Goal: Find specific page/section: Find specific page/section

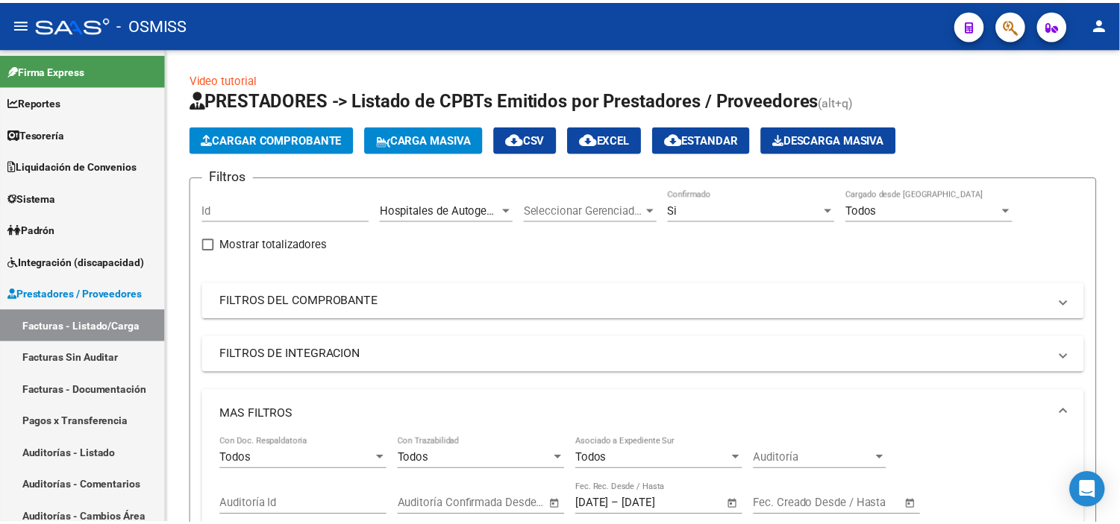
scroll to position [19, 0]
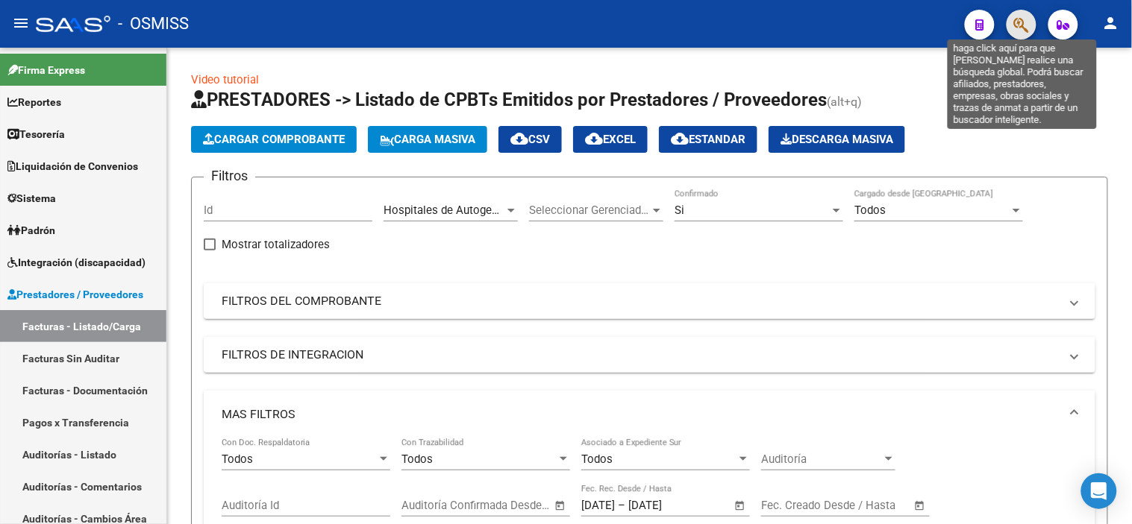
click at [1015, 18] on icon "button" at bounding box center [1021, 24] width 15 height 17
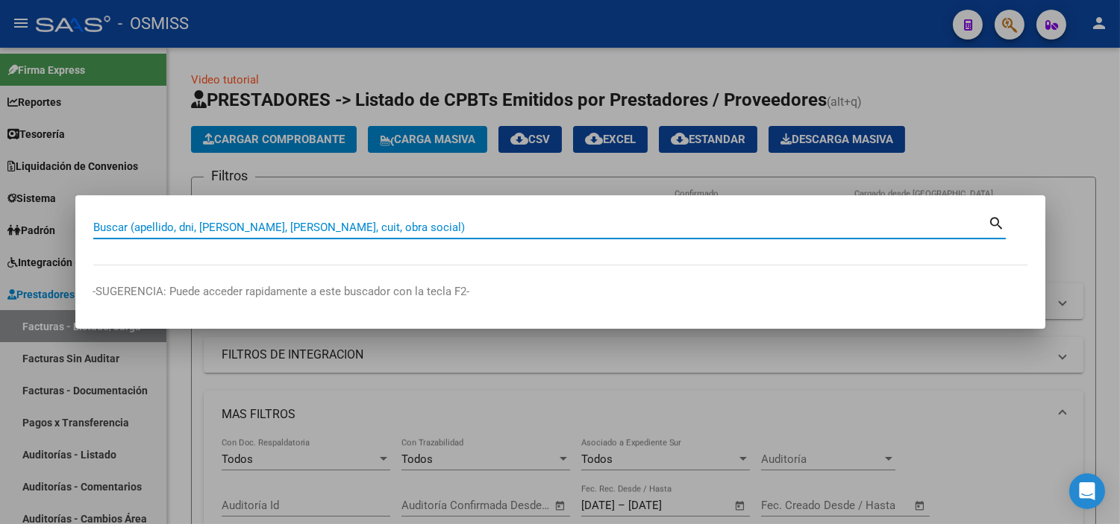
paste input "C0000600001097"
click at [97, 224] on input "C0000600001097" at bounding box center [540, 227] width 895 height 13
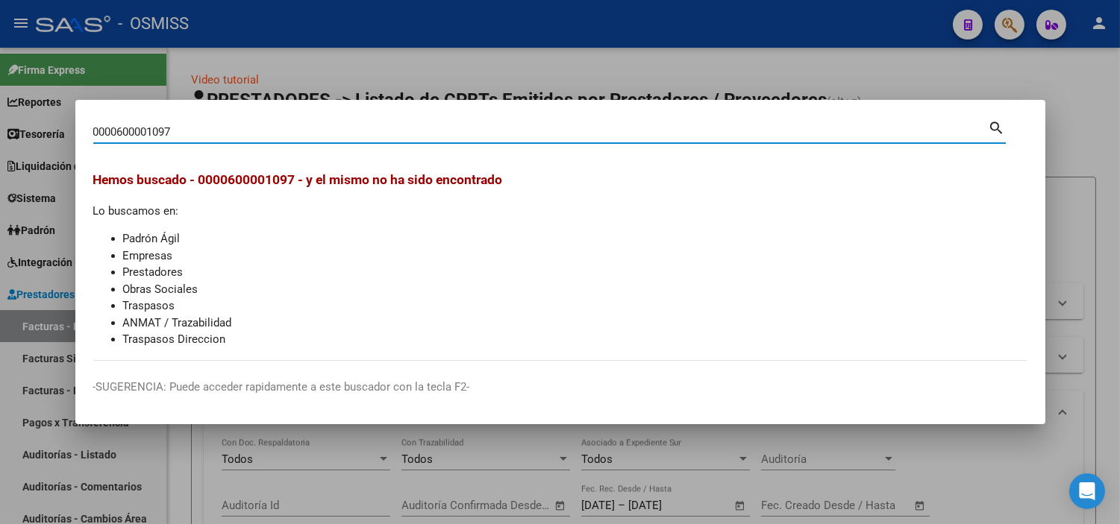
click at [124, 133] on input "0000600001097" at bounding box center [540, 131] width 895 height 13
type input "00006-00001097"
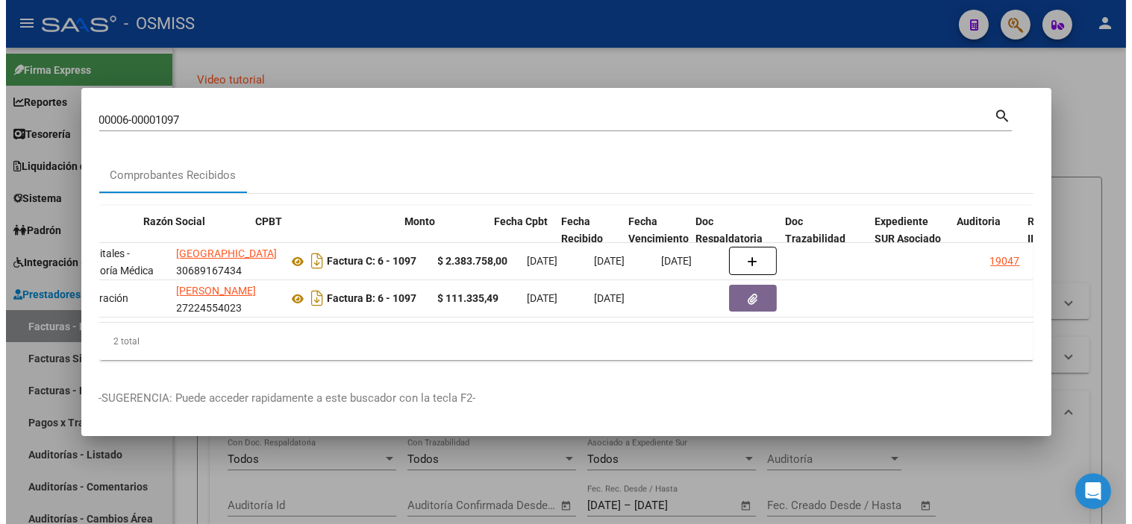
scroll to position [0, 318]
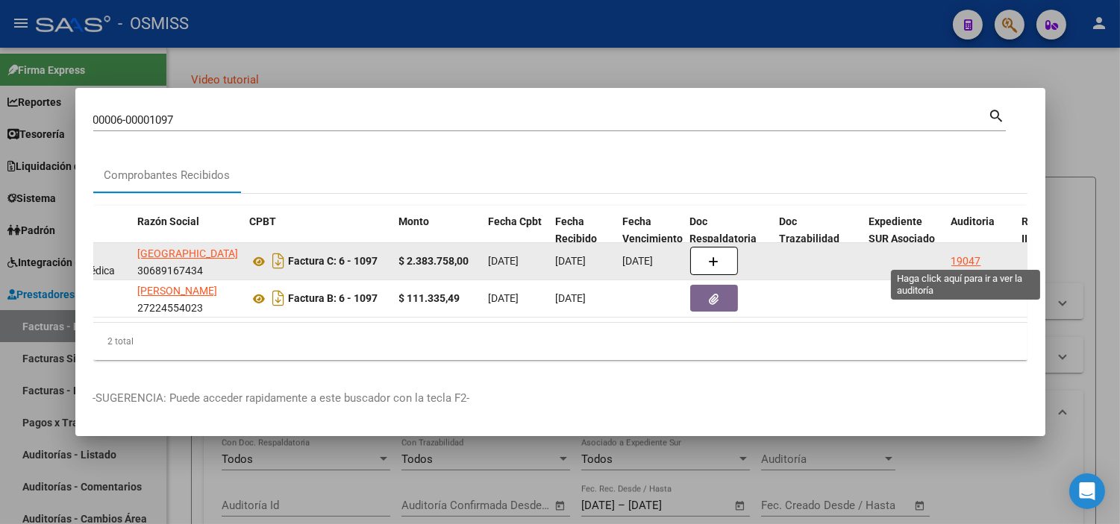
click at [959, 255] on div "19047" at bounding box center [966, 261] width 30 height 17
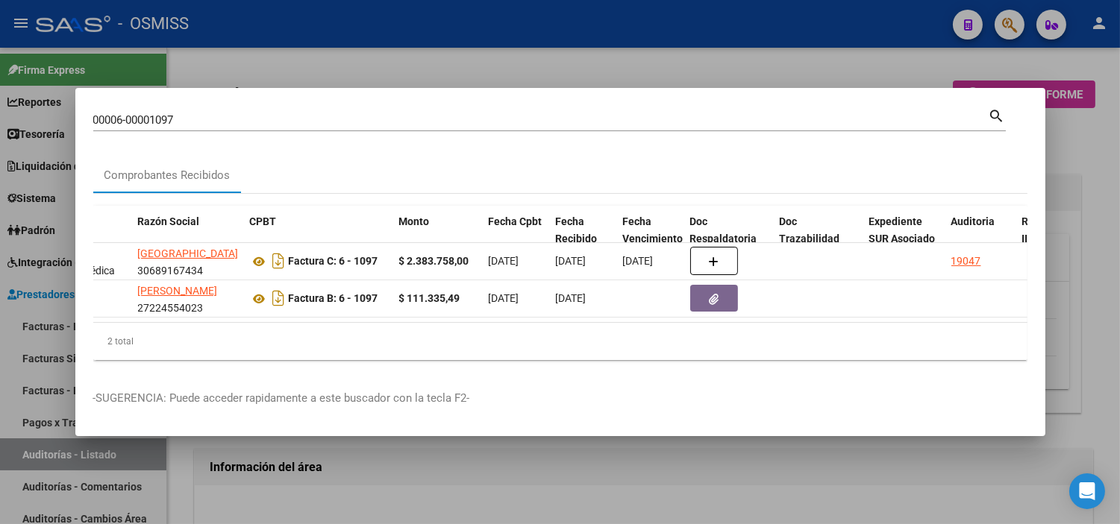
click at [804, 474] on div at bounding box center [560, 262] width 1120 height 524
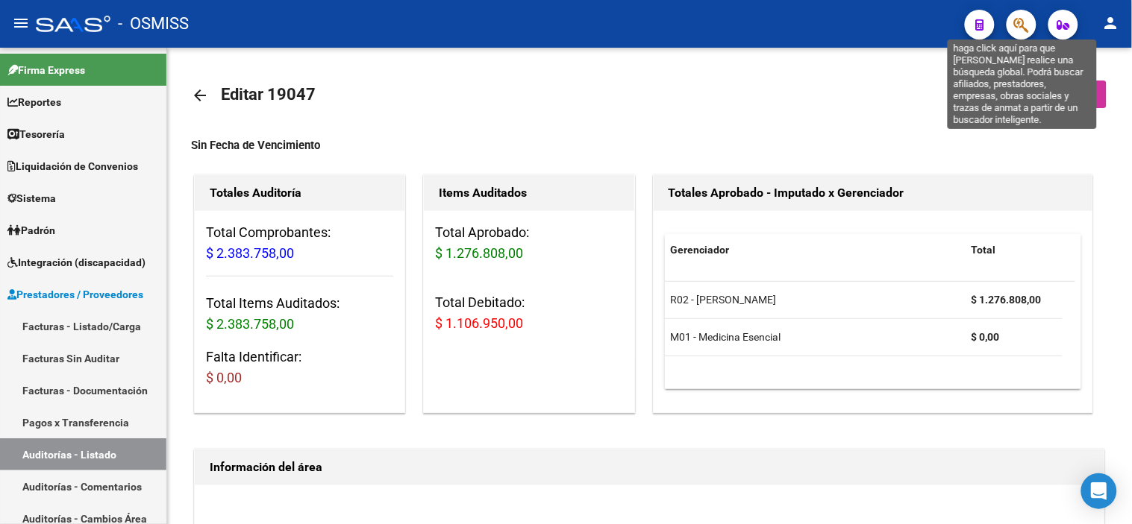
click at [1027, 24] on icon "button" at bounding box center [1021, 24] width 15 height 17
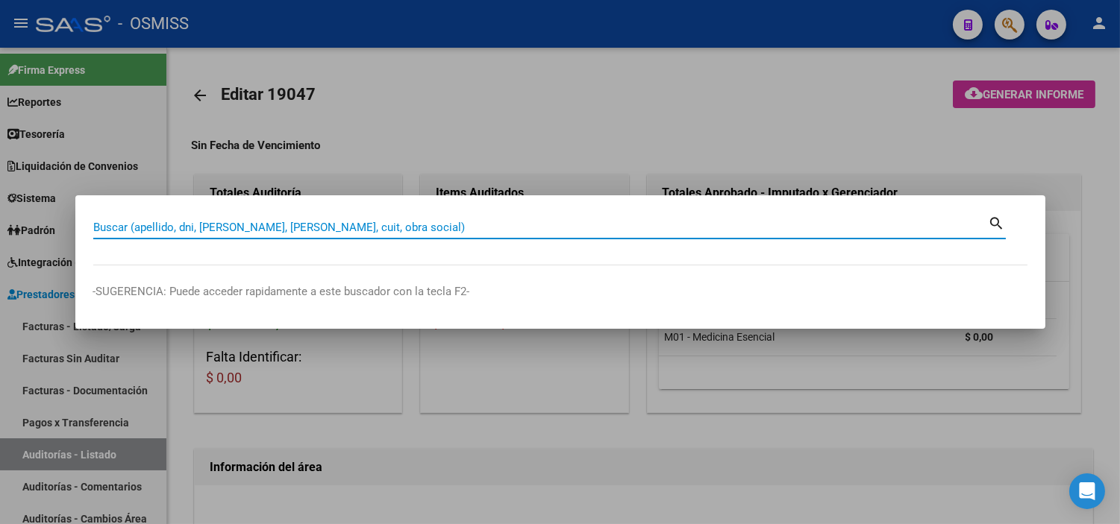
paste input "C0000600001165"
click at [101, 228] on input "C0000600001165" at bounding box center [540, 227] width 895 height 13
type input "00006-00001165"
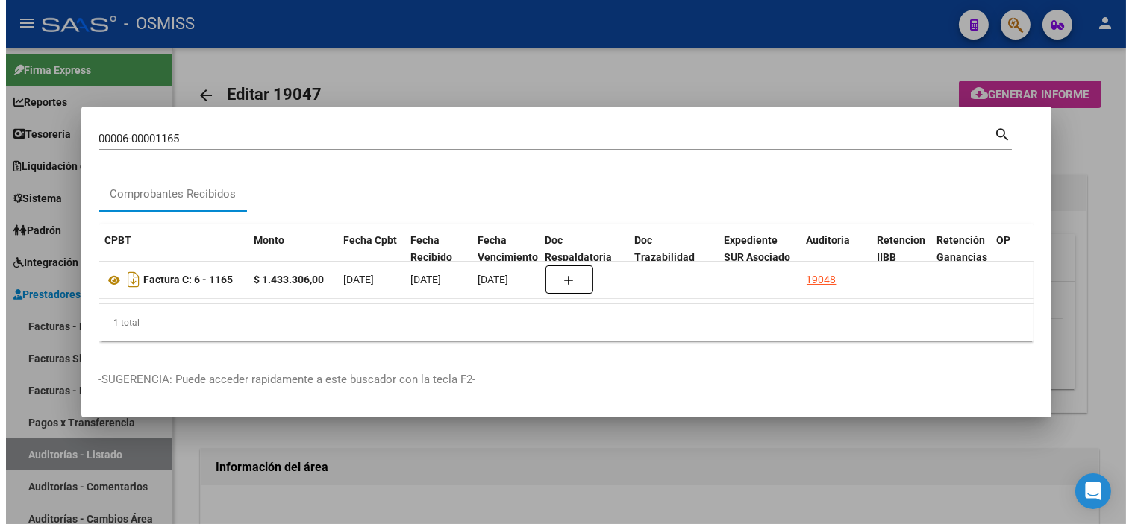
scroll to position [0, 513]
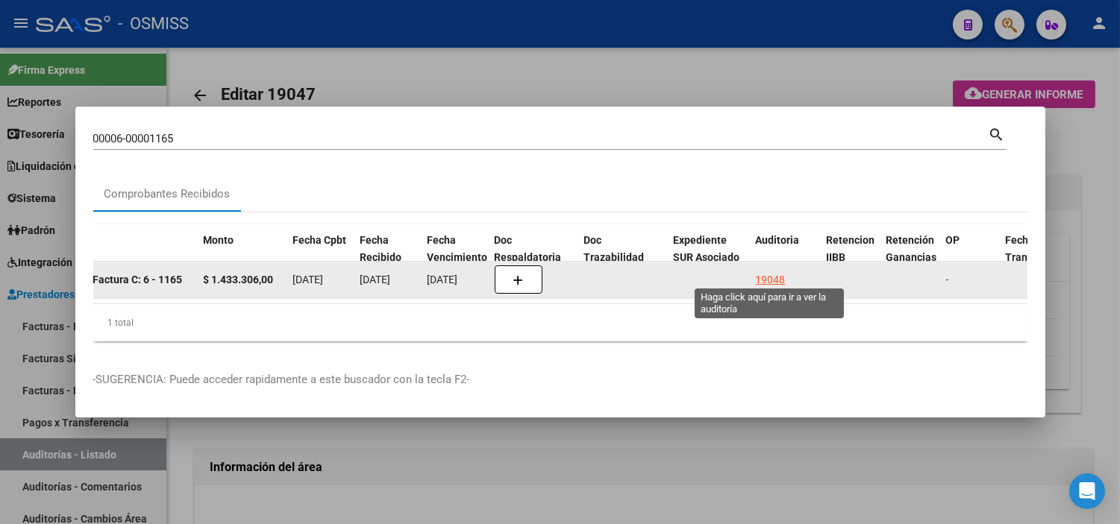
click at [761, 272] on div "19048" at bounding box center [771, 280] width 30 height 17
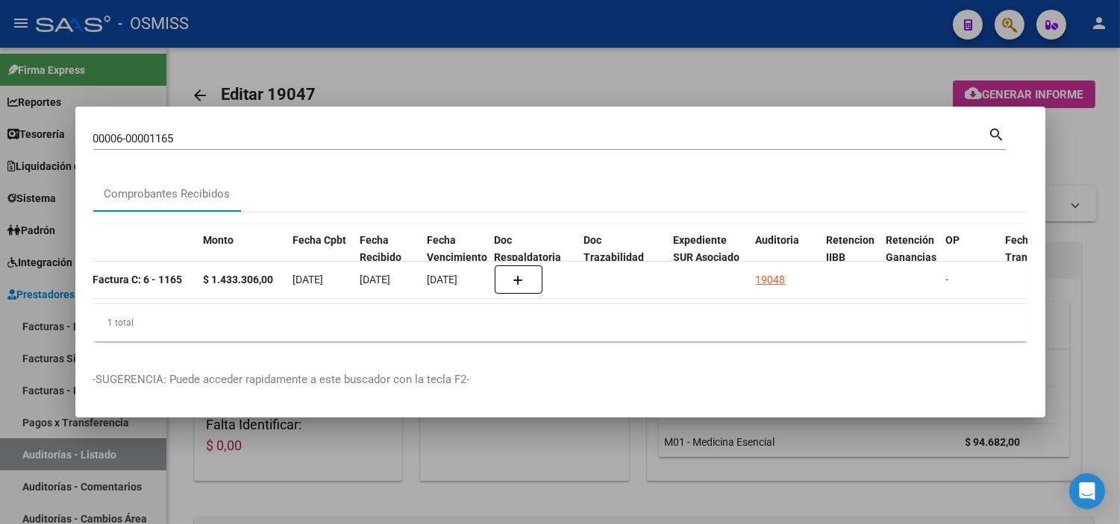
click at [502, 505] on div at bounding box center [560, 262] width 1120 height 524
